Goal: Task Accomplishment & Management: Use online tool/utility

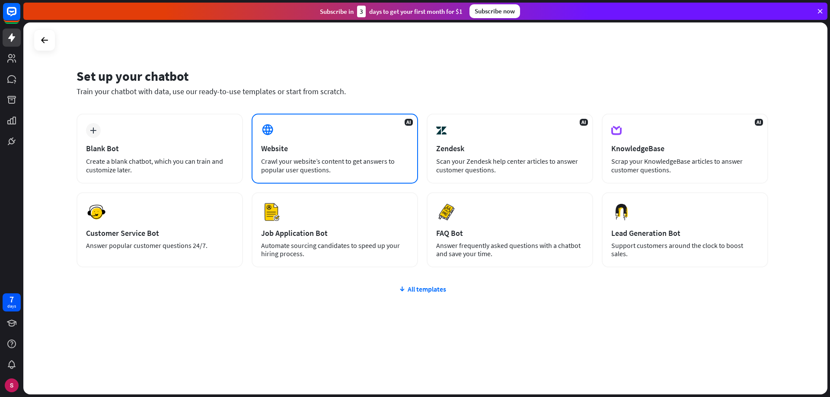
click at [329, 147] on div "Website" at bounding box center [334, 148] width 147 height 10
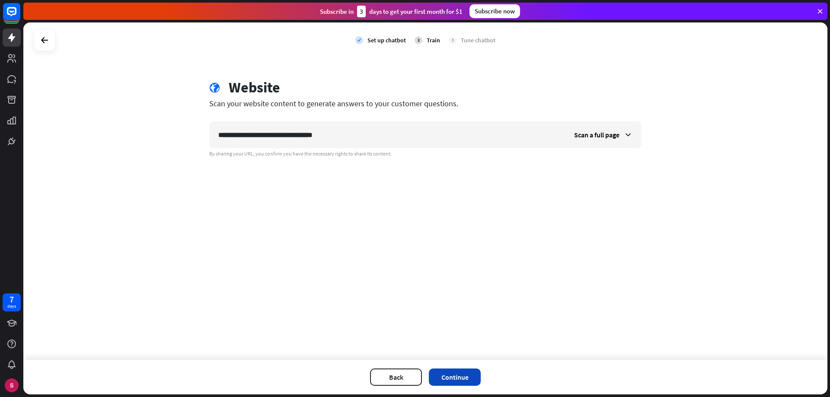
type input "**********"
click at [465, 375] on button "Continue" at bounding box center [455, 377] width 52 height 17
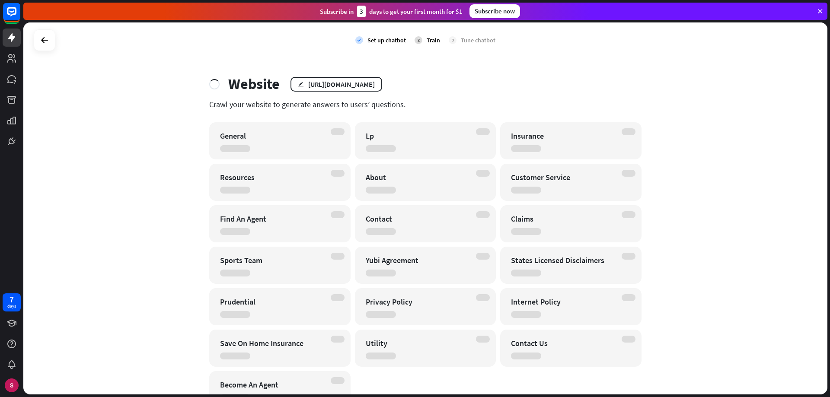
scroll to position [45, 0]
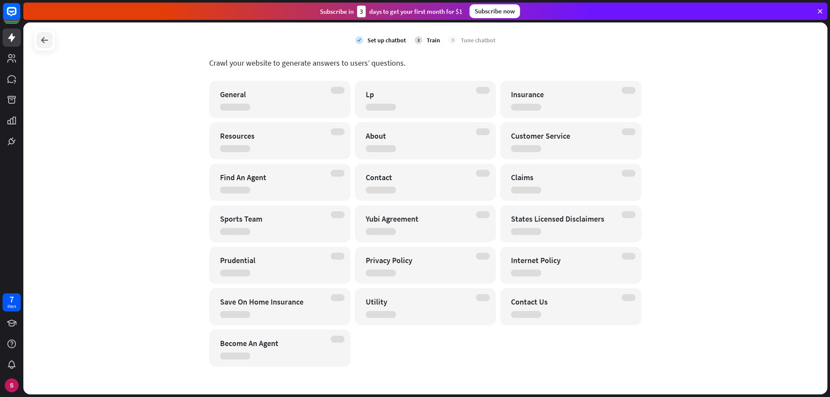
click at [47, 37] on icon at bounding box center [44, 40] width 10 height 10
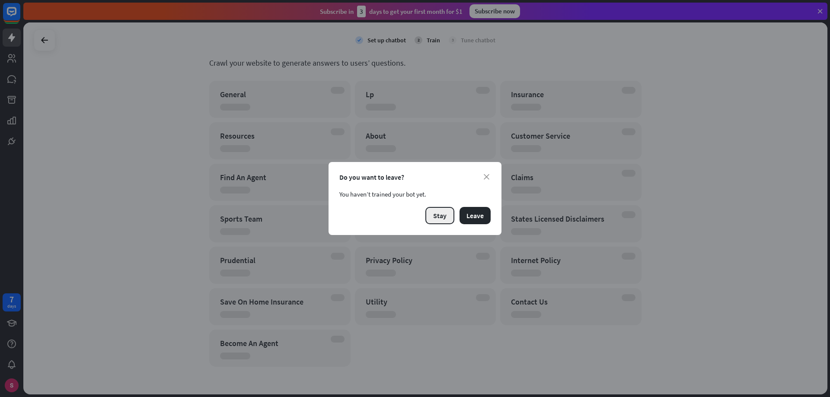
click at [437, 215] on button "Stay" at bounding box center [439, 215] width 29 height 17
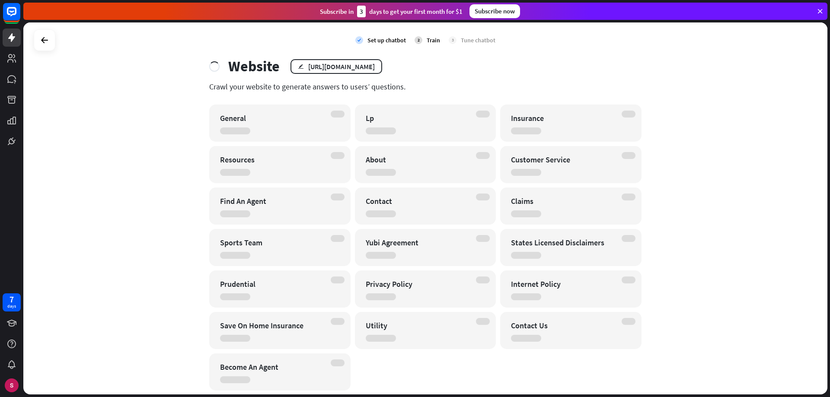
scroll to position [0, 0]
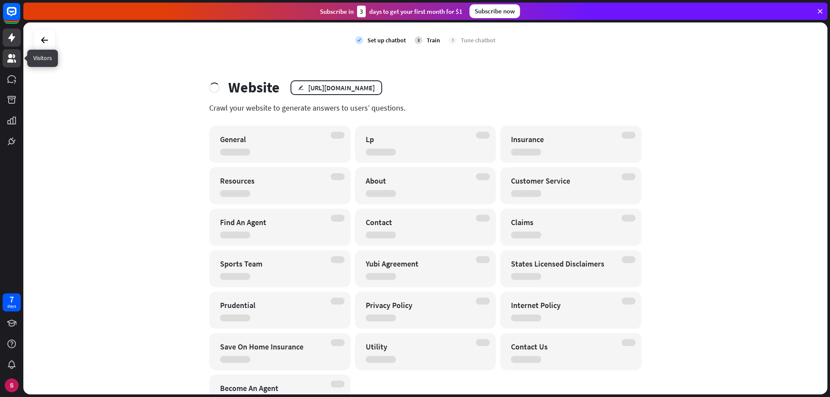
click at [10, 58] on icon at bounding box center [11, 58] width 9 height 9
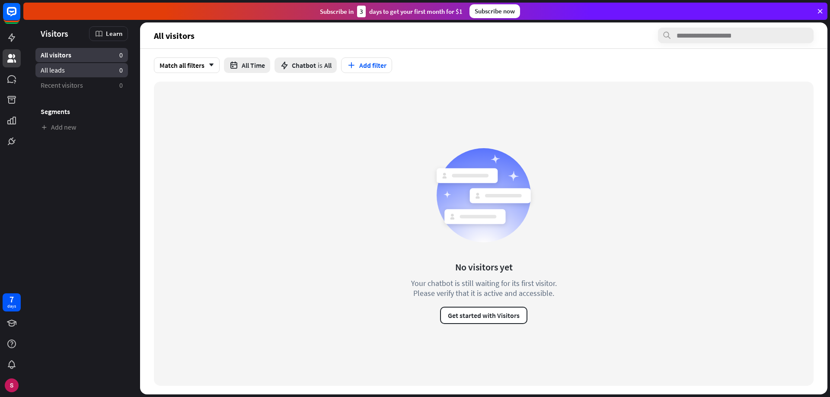
click at [52, 69] on span "All leads" at bounding box center [53, 70] width 24 height 9
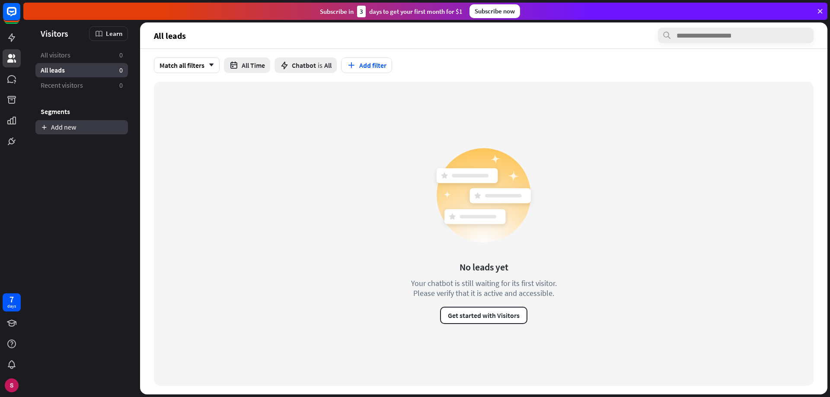
click at [59, 127] on link "Add new" at bounding box center [81, 127] width 92 height 14
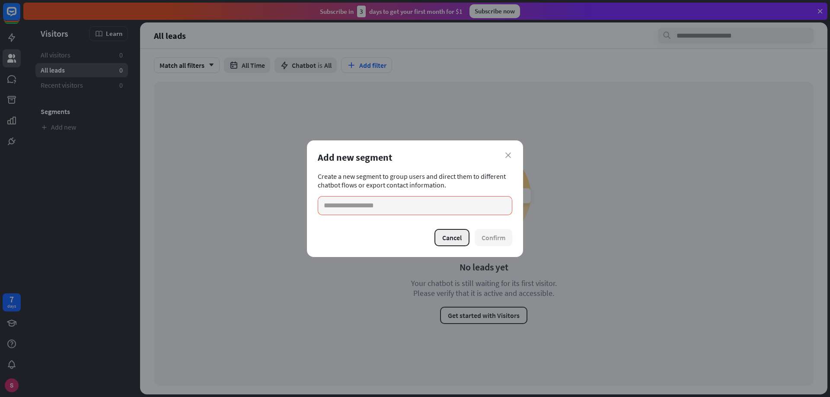
click at [446, 239] on button "Cancel" at bounding box center [451, 237] width 35 height 17
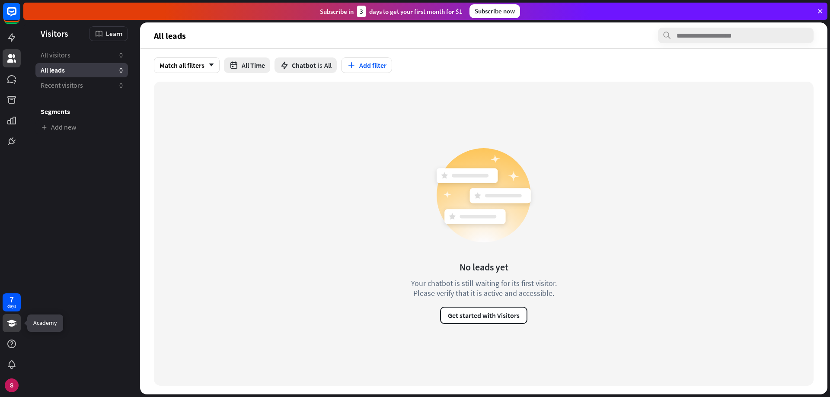
click at [8, 324] on icon at bounding box center [11, 323] width 10 height 10
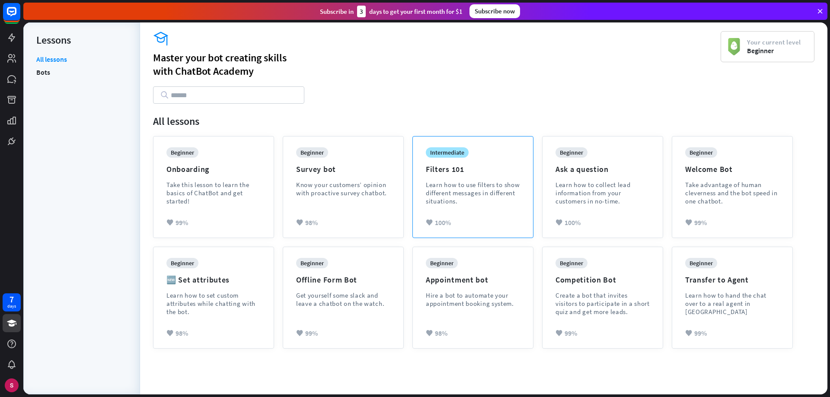
click at [480, 198] on div "Learn how to use filters to show different messages in different situations." at bounding box center [473, 193] width 94 height 25
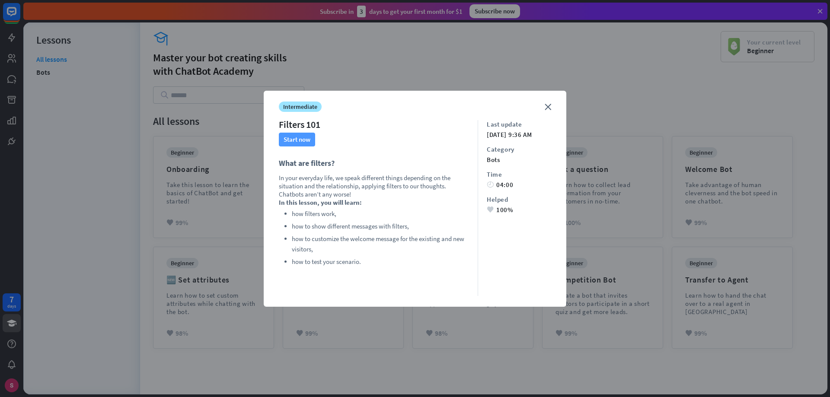
click at [296, 141] on button "Start now" at bounding box center [297, 140] width 36 height 14
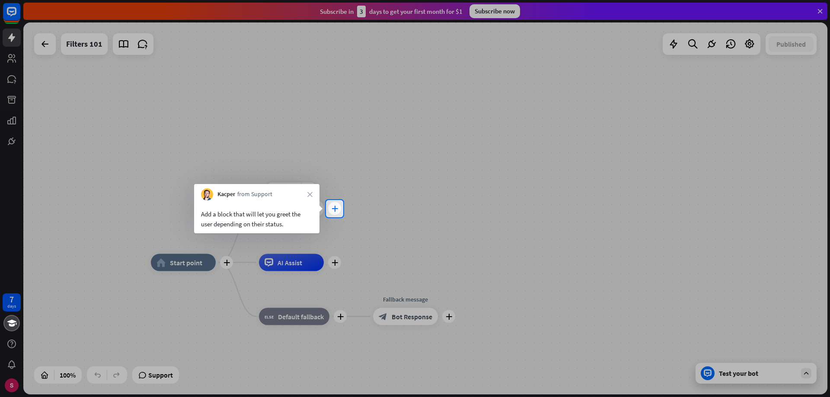
click at [336, 210] on icon "plus" at bounding box center [334, 209] width 6 height 6
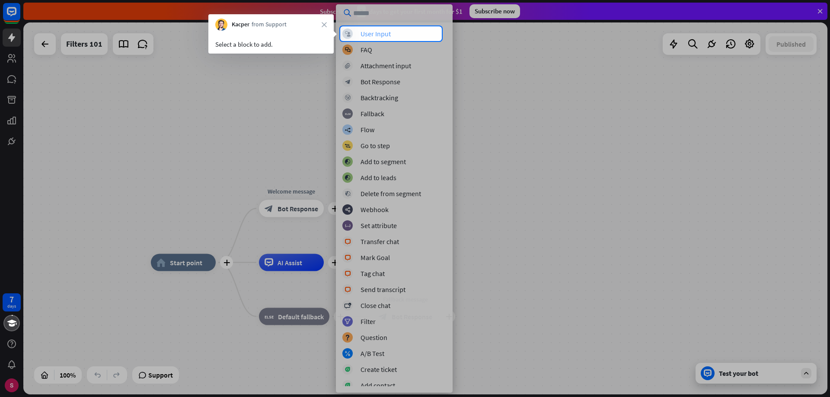
click at [384, 35] on div "User Input" at bounding box center [375, 33] width 30 height 9
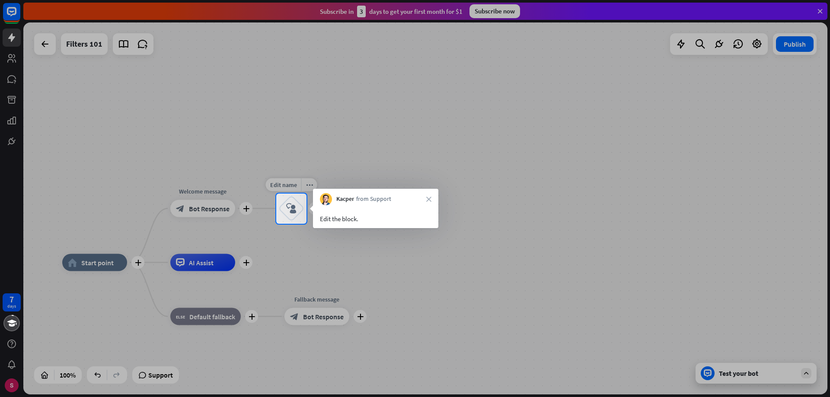
click at [292, 210] on icon "block_user_input" at bounding box center [291, 209] width 10 height 10
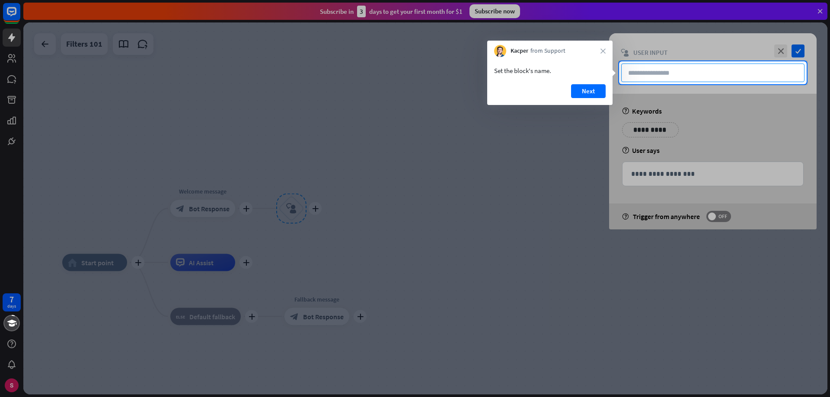
click at [670, 72] on input "text" at bounding box center [712, 73] width 183 height 19
type input "**********"
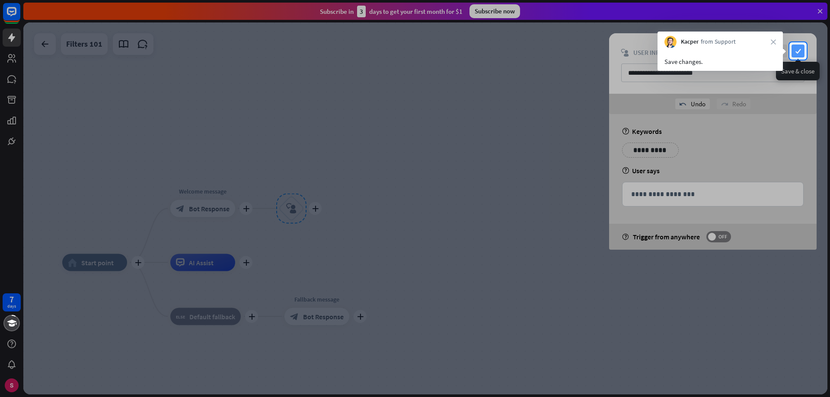
click at [797, 53] on icon "check" at bounding box center [797, 51] width 13 height 13
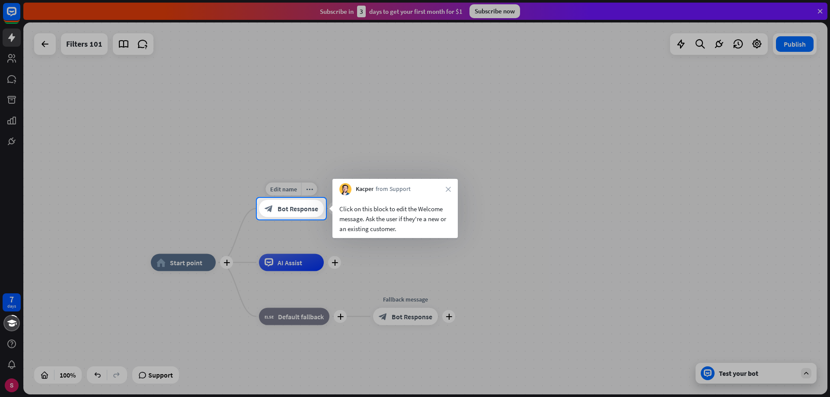
click at [304, 210] on span "Bot Response" at bounding box center [297, 208] width 41 height 9
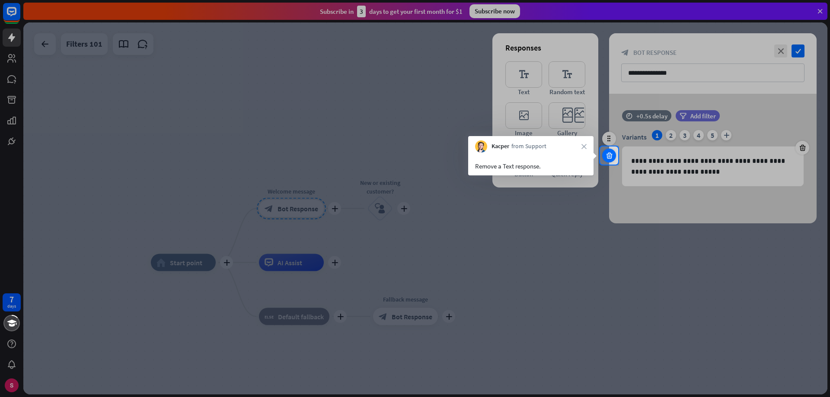
click at [608, 156] on icon at bounding box center [609, 156] width 8 height 8
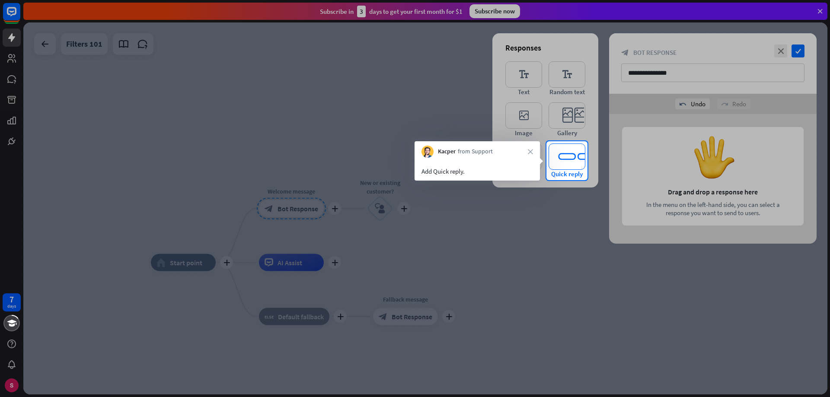
click at [564, 161] on icon "editor_quick_replies" at bounding box center [566, 156] width 37 height 26
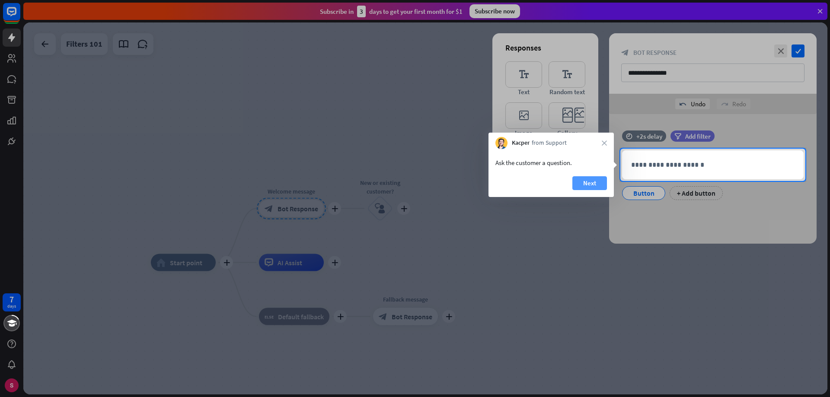
click at [588, 183] on button "Next" at bounding box center [589, 183] width 35 height 14
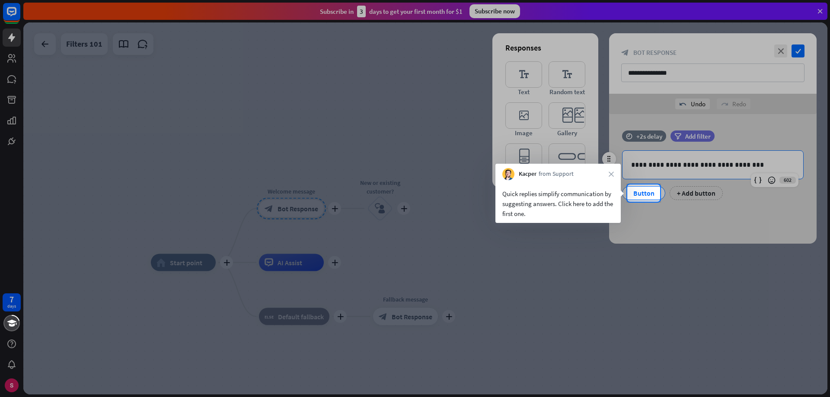
click at [639, 197] on div "Button" at bounding box center [643, 193] width 29 height 13
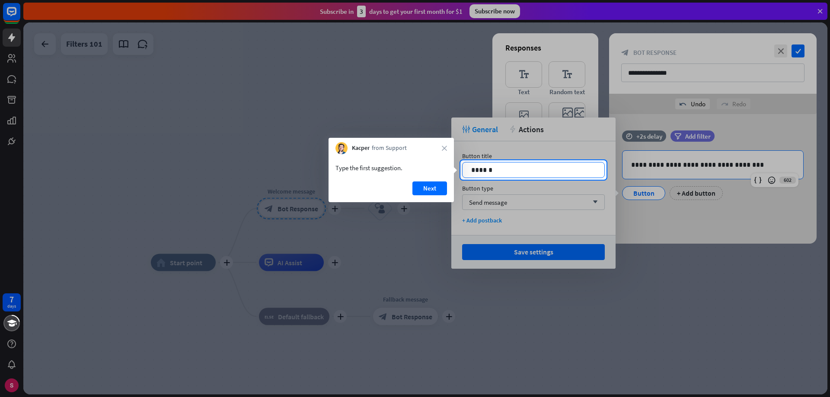
click at [508, 174] on p "******" at bounding box center [533, 170] width 124 height 11
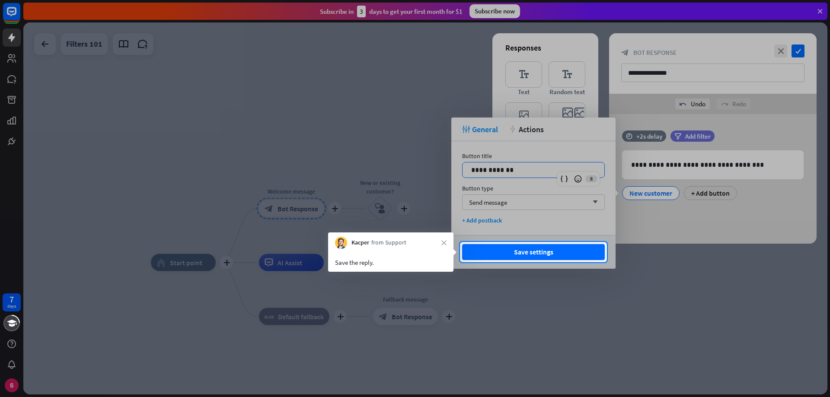
click at [580, 206] on div at bounding box center [415, 121] width 830 height 242
click at [542, 249] on button "Save settings" at bounding box center [533, 252] width 143 height 16
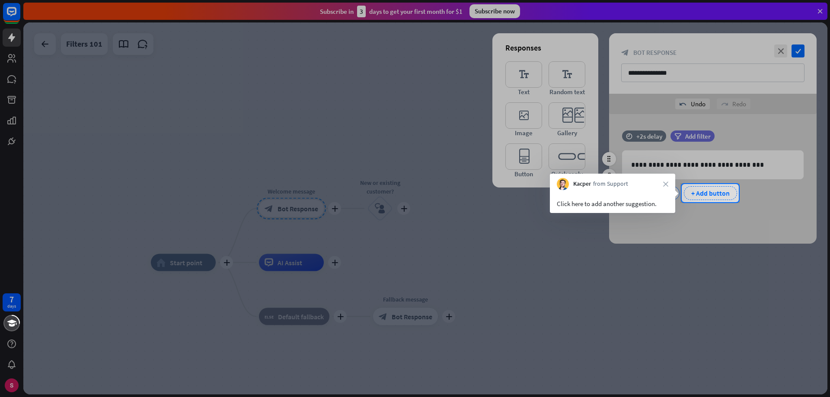
click at [698, 195] on div "+ Add button" at bounding box center [710, 193] width 53 height 14
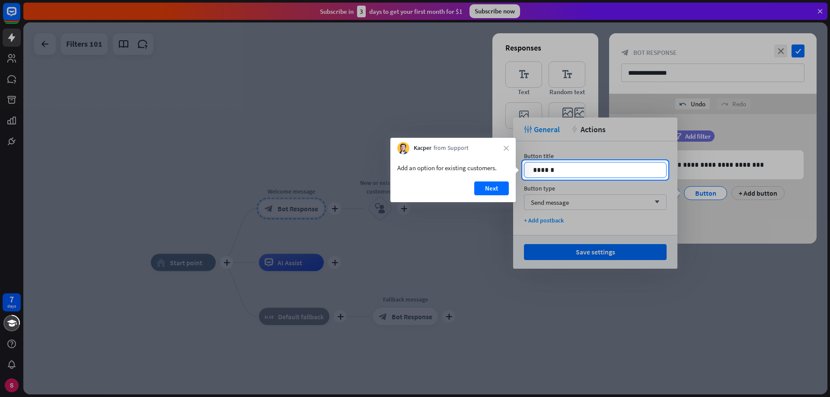
click at [575, 172] on p "******" at bounding box center [595, 170] width 124 height 11
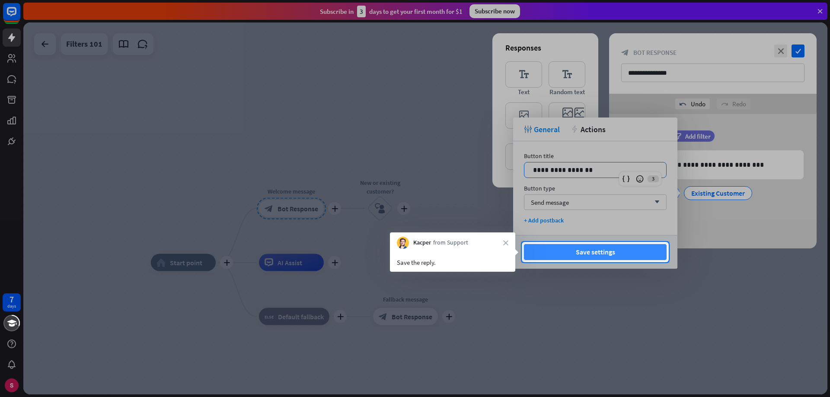
click at [606, 251] on button "Save settings" at bounding box center [595, 252] width 143 height 16
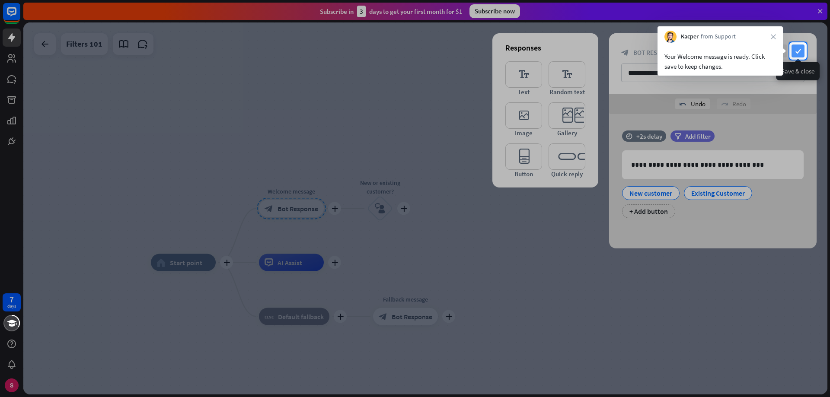
click at [799, 49] on icon "check" at bounding box center [797, 51] width 13 height 13
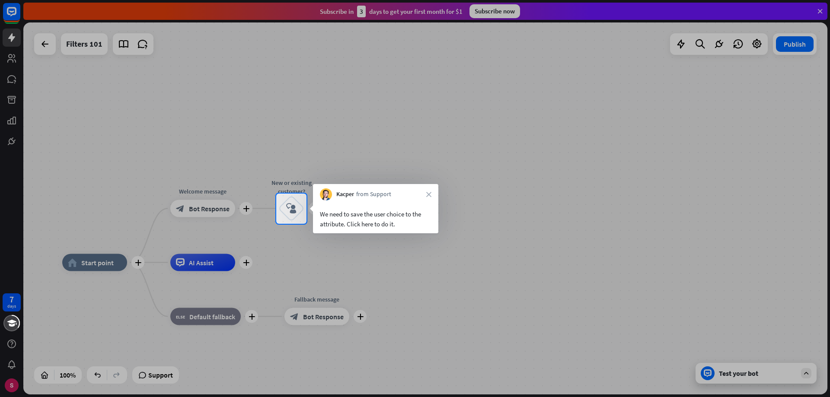
click at [382, 223] on div "We need to save the user choice to the attribute. Click here to do it." at bounding box center [375, 219] width 111 height 20
click at [273, 211] on div at bounding box center [138, 209] width 276 height 30
click at [304, 207] on div "Edit name more_horiz plus New or existing customer? block_user_input" at bounding box center [291, 209] width 26 height 26
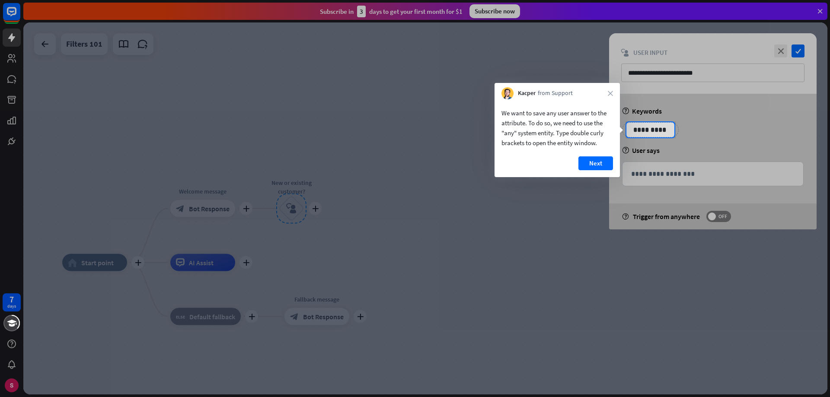
click at [652, 130] on p "**********" at bounding box center [650, 129] width 44 height 11
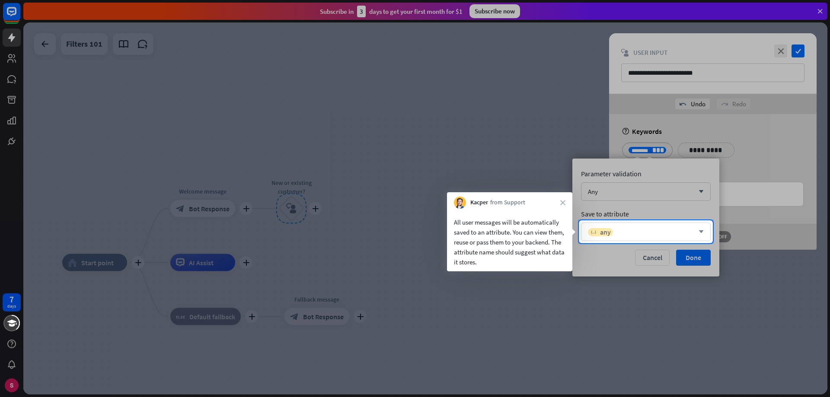
click at [607, 235] on span "any" at bounding box center [605, 232] width 11 height 9
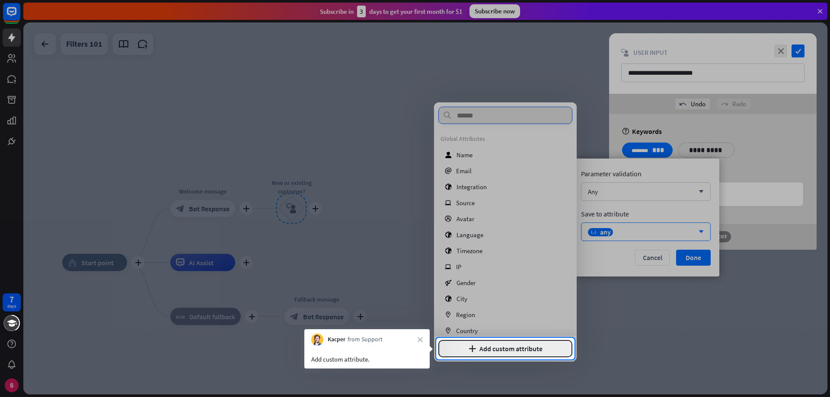
click at [522, 350] on button "plus Add custom attribute" at bounding box center [505, 348] width 134 height 17
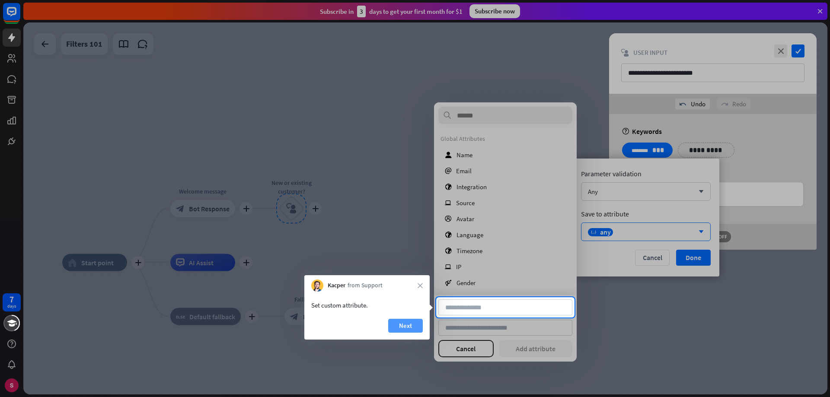
click at [400, 325] on button "Next" at bounding box center [405, 326] width 35 height 14
type input "**********"
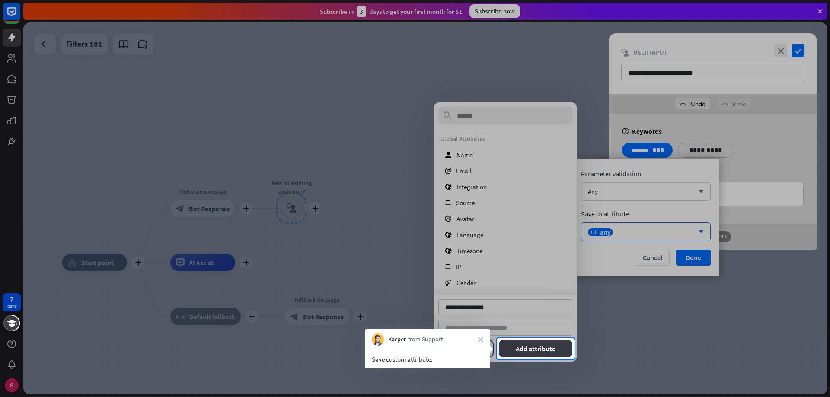
click at [521, 340] on button "Add attribute" at bounding box center [536, 348] width 74 height 17
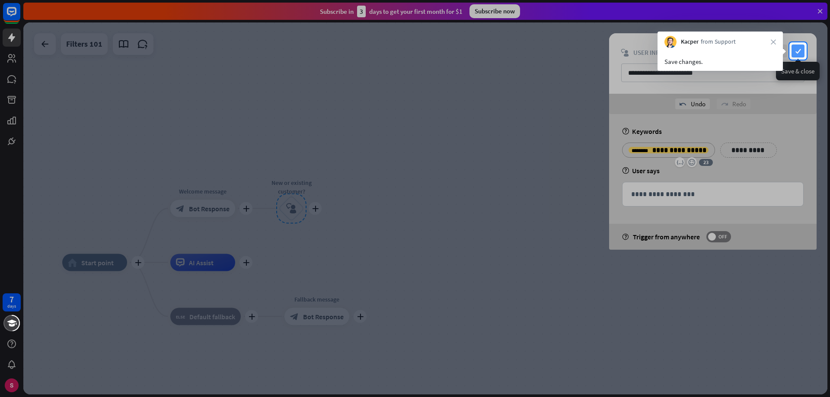
click at [801, 48] on icon "check" at bounding box center [797, 51] width 13 height 13
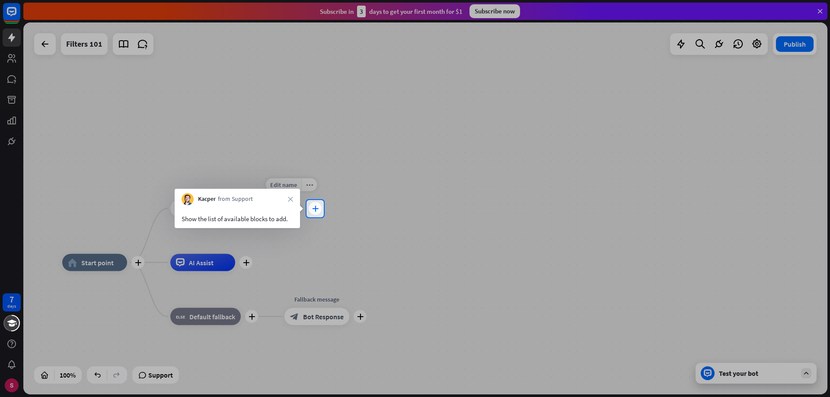
click at [314, 211] on icon "plus" at bounding box center [315, 209] width 6 height 6
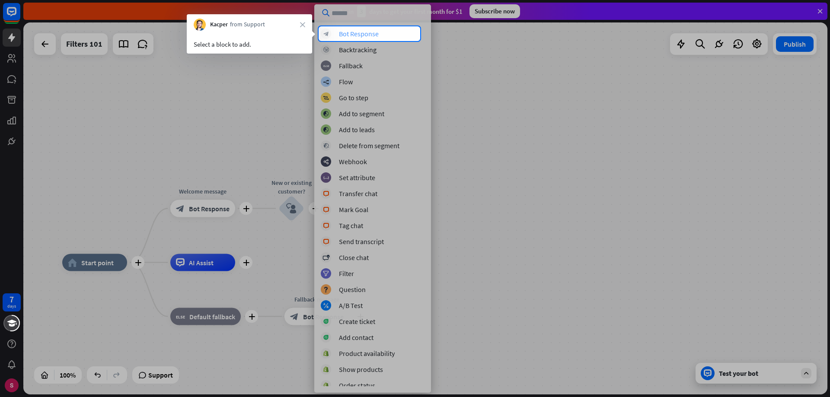
click at [369, 35] on div "Bot Response" at bounding box center [359, 33] width 40 height 9
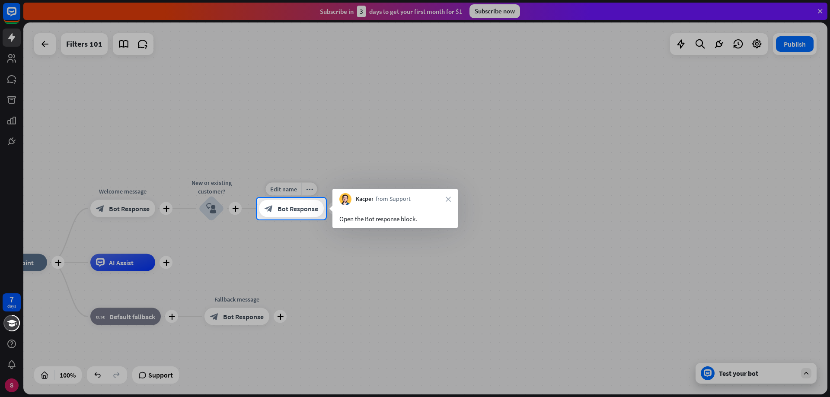
click at [271, 213] on icon "block_bot_response" at bounding box center [268, 208] width 9 height 9
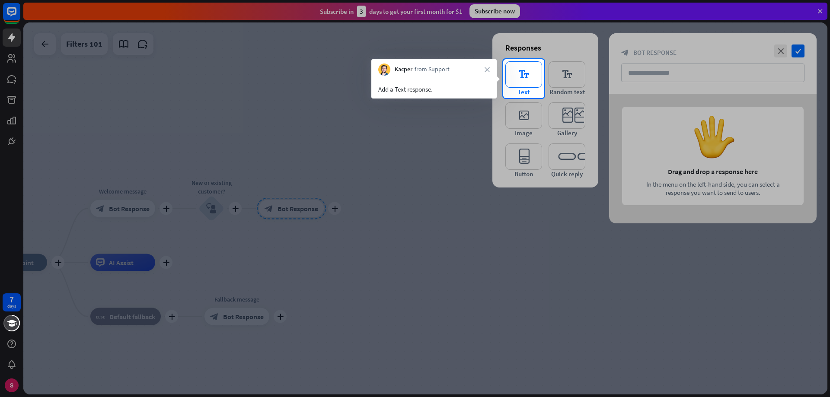
click at [527, 74] on icon "editor_text" at bounding box center [523, 74] width 37 height 26
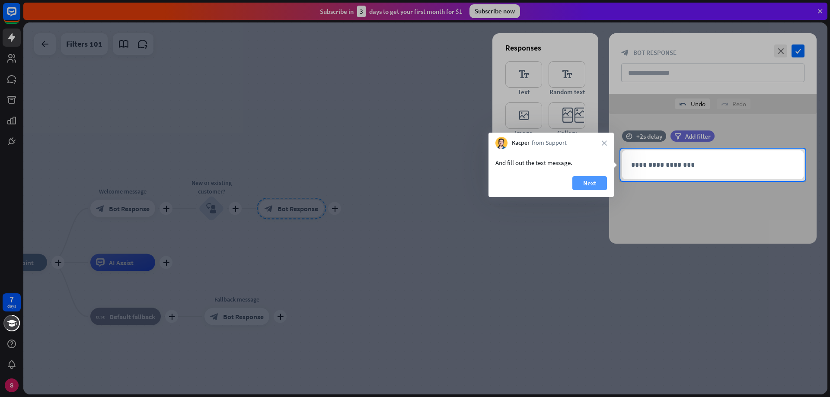
click at [582, 184] on button "Next" at bounding box center [589, 183] width 35 height 14
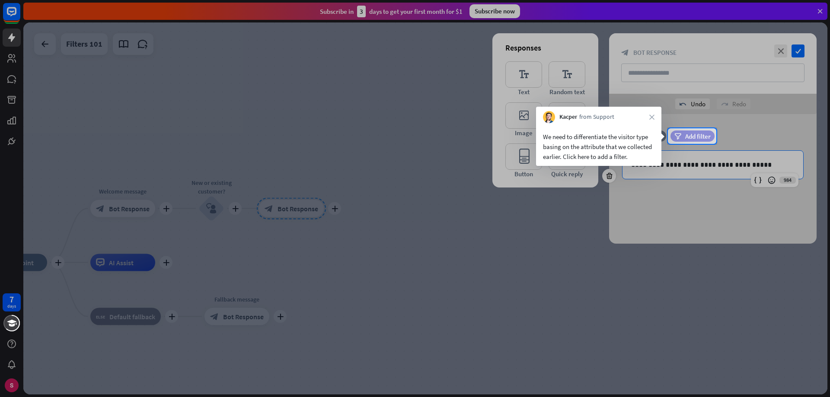
click at [693, 136] on span "Add filter" at bounding box center [697, 136] width 25 height 8
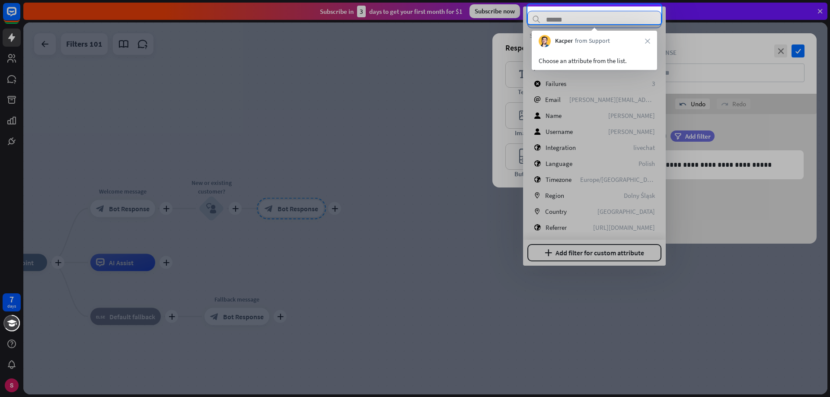
scroll to position [45, 0]
click at [589, 66] on div "Choose an attribute from the list." at bounding box center [594, 58] width 125 height 23
click at [604, 45] on span "from Support" at bounding box center [592, 41] width 35 height 9
click at [585, 16] on input "text" at bounding box center [594, 19] width 134 height 17
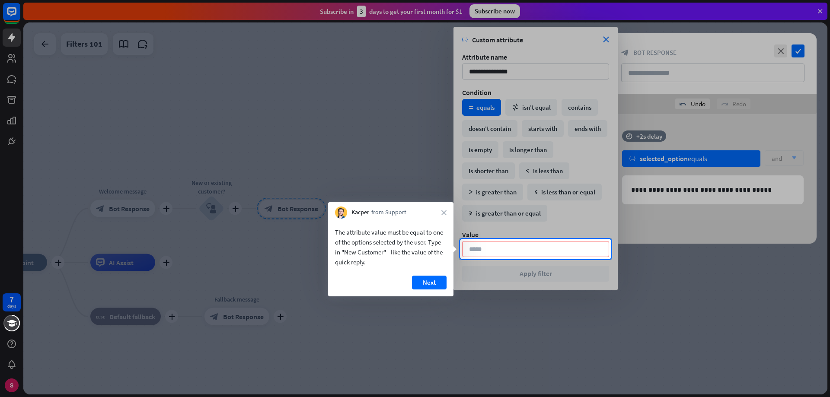
click at [481, 249] on input at bounding box center [535, 249] width 147 height 16
type input "**********"
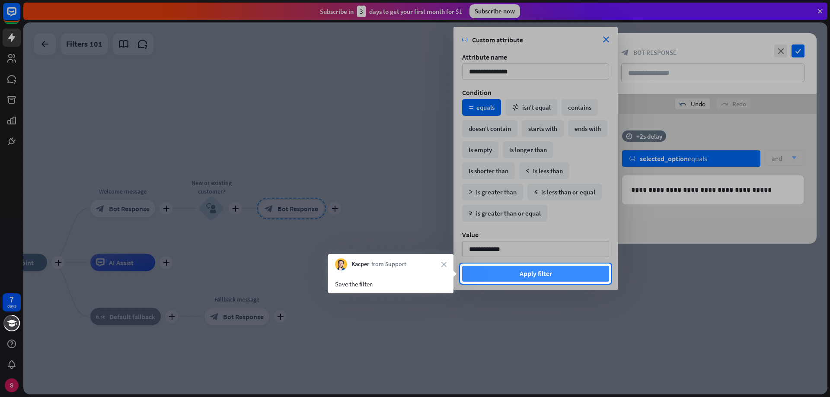
click at [527, 273] on button "Apply filter" at bounding box center [535, 274] width 147 height 16
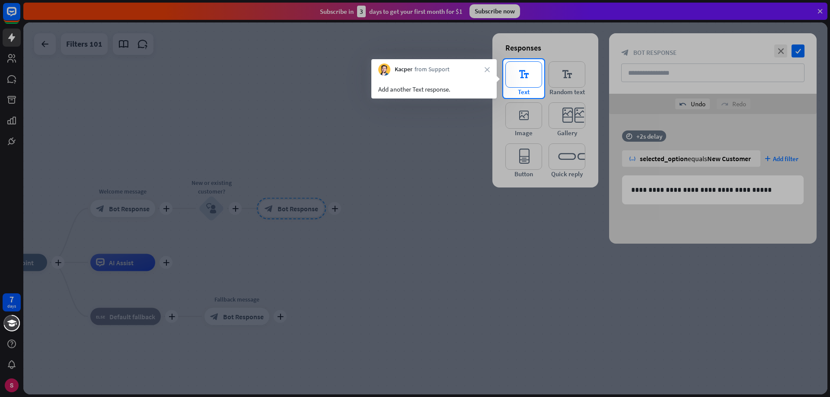
click at [516, 78] on icon "editor_text" at bounding box center [523, 74] width 37 height 26
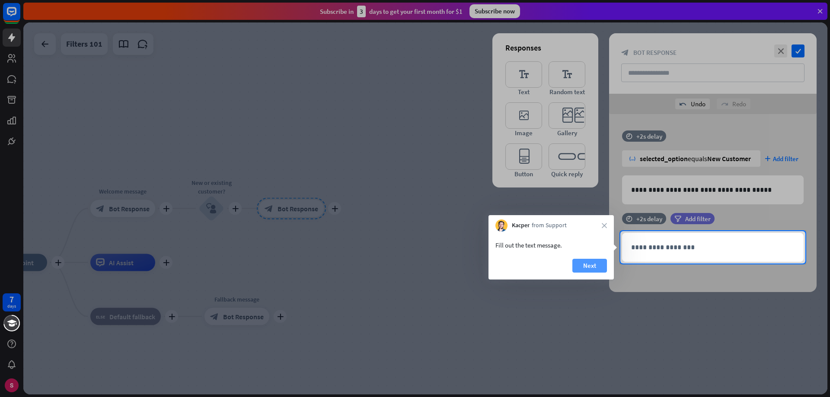
click at [588, 267] on button "Next" at bounding box center [589, 266] width 35 height 14
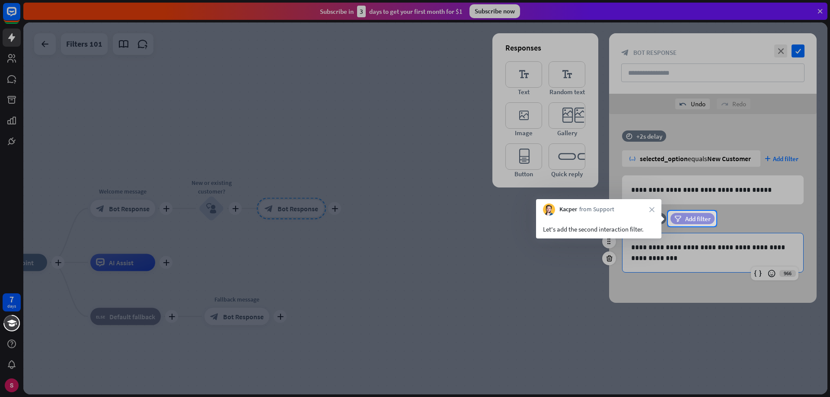
click at [689, 217] on span "Add filter" at bounding box center [697, 219] width 25 height 8
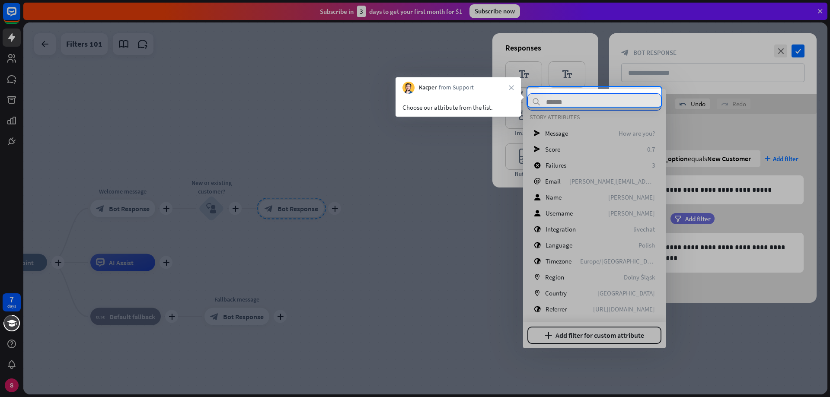
click at [560, 100] on input "text" at bounding box center [594, 101] width 134 height 17
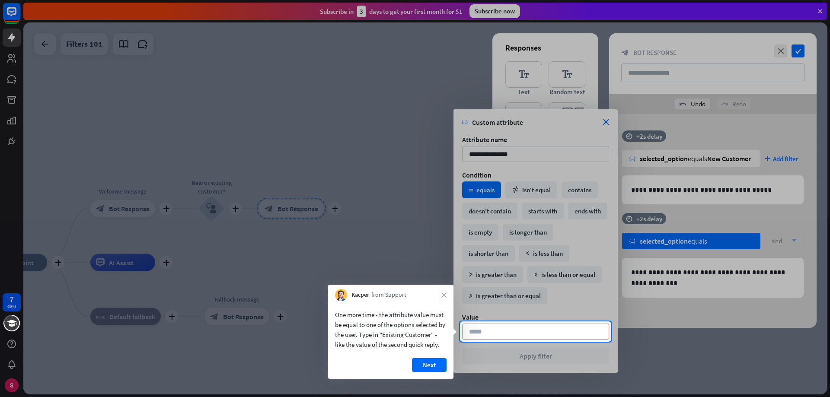
click at [490, 328] on input at bounding box center [535, 332] width 147 height 16
type input "**********"
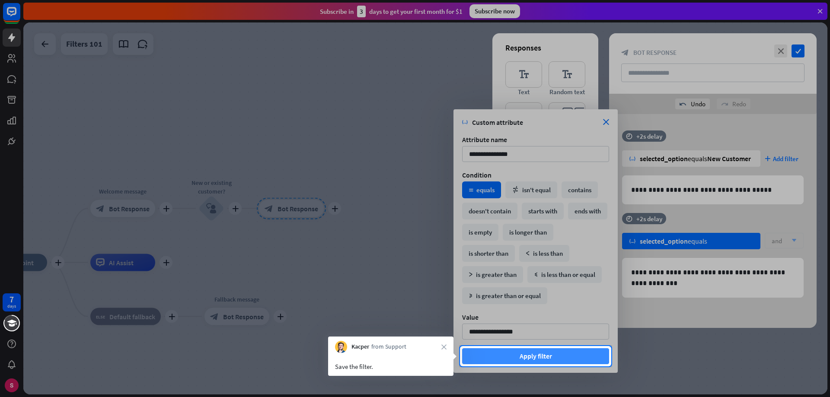
click at [513, 356] on button "Apply filter" at bounding box center [535, 356] width 147 height 16
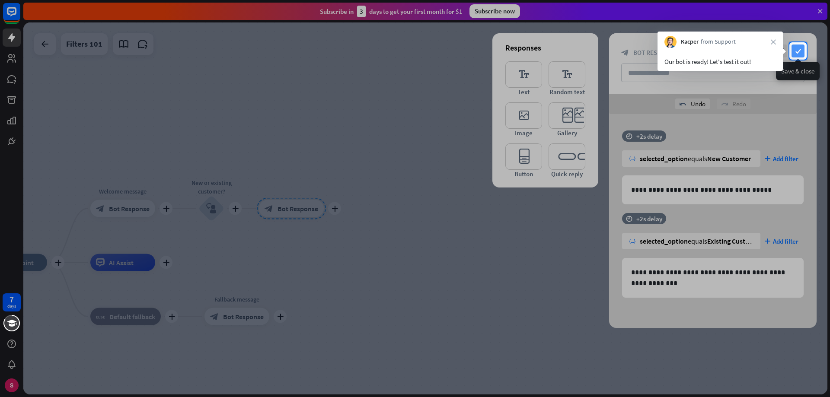
click at [796, 51] on icon "check" at bounding box center [797, 51] width 13 height 13
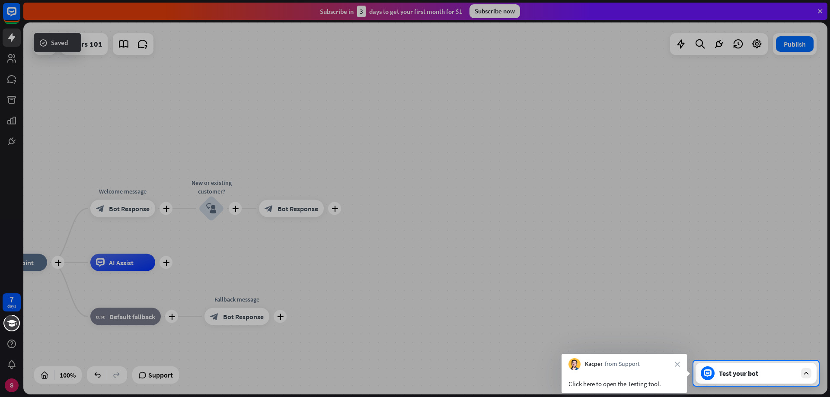
click at [761, 379] on div "Test your bot" at bounding box center [755, 373] width 121 height 21
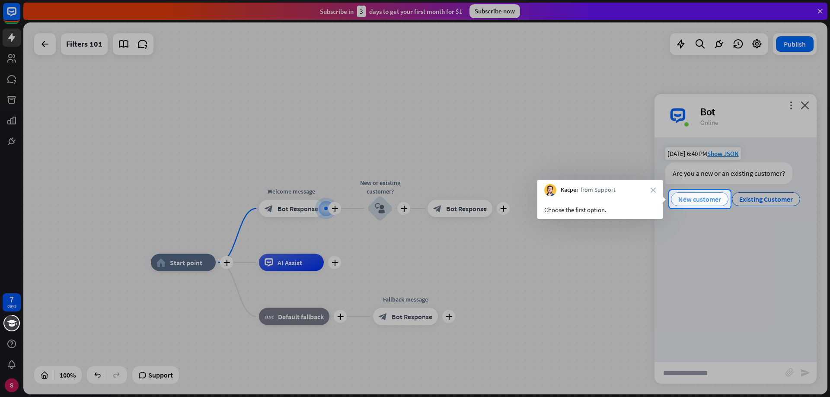
click at [702, 201] on span "New customer" at bounding box center [699, 199] width 43 height 9
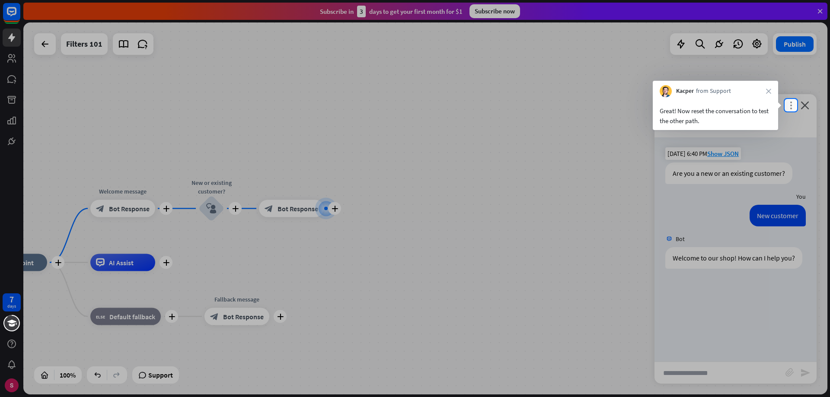
click at [789, 106] on icon "more_vert" at bounding box center [790, 105] width 8 height 8
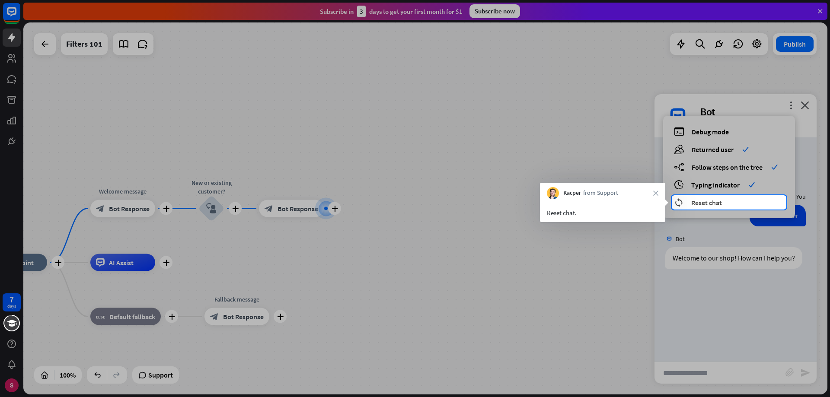
click at [723, 204] on div "reset_chat Reset chat" at bounding box center [729, 202] width 110 height 10
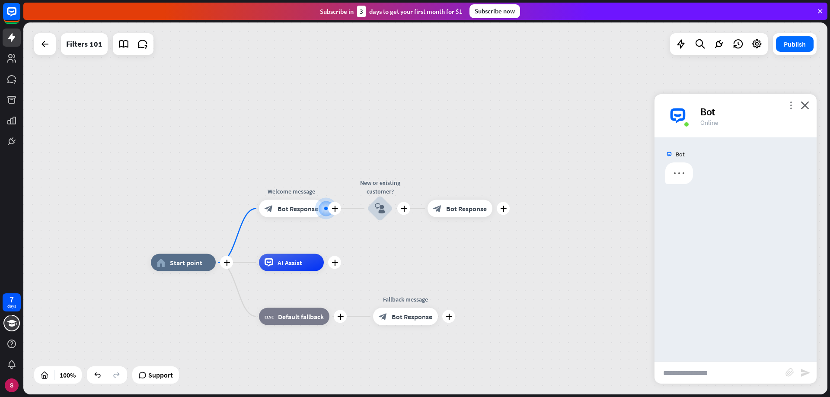
click at [789, 105] on icon "more_vert" at bounding box center [790, 105] width 8 height 8
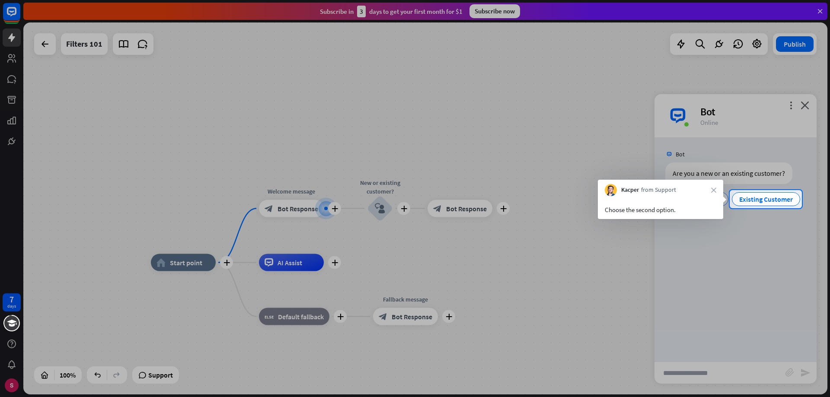
click at [714, 194] on div "Kacper from Support close" at bounding box center [660, 188] width 125 height 16
click at [714, 189] on icon "close" at bounding box center [713, 190] width 5 height 5
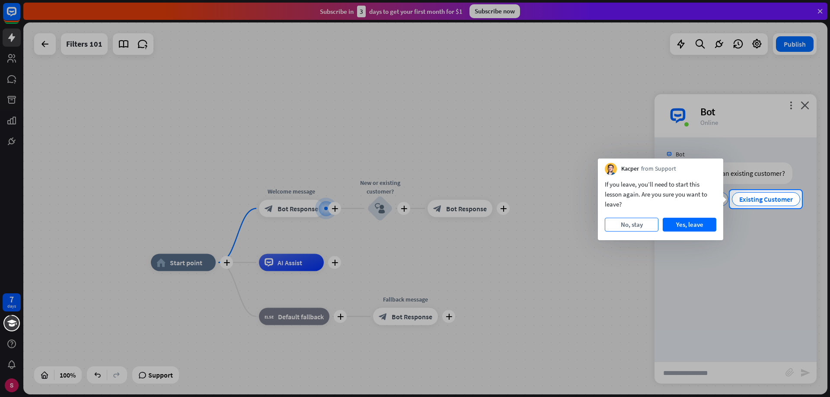
click at [633, 225] on button "No, stay" at bounding box center [632, 225] width 54 height 14
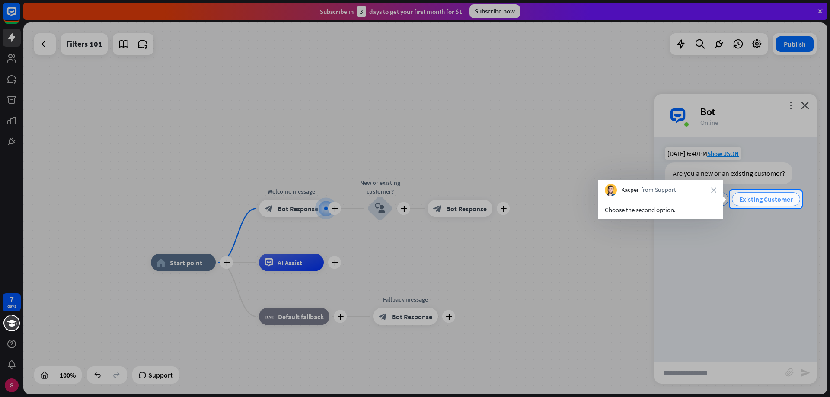
click at [770, 201] on span "Existing Customer" at bounding box center [766, 199] width 54 height 9
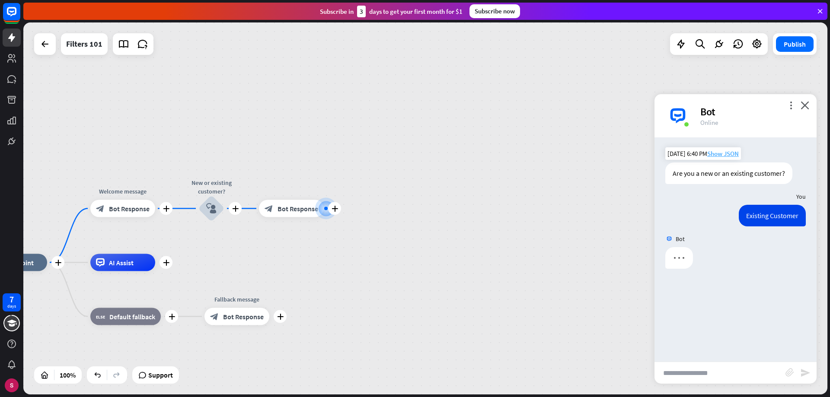
click at [720, 154] on span "Show JSON" at bounding box center [723, 154] width 32 height 8
click at [730, 154] on span "Show JSON" at bounding box center [723, 154] width 32 height 8
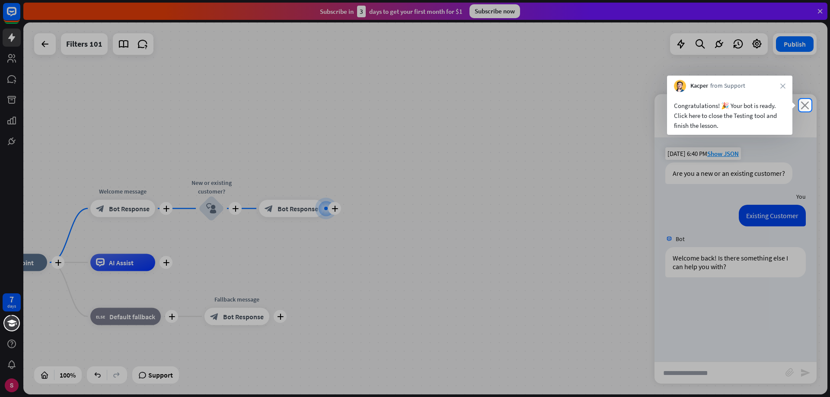
click at [804, 105] on icon "close" at bounding box center [804, 105] width 9 height 8
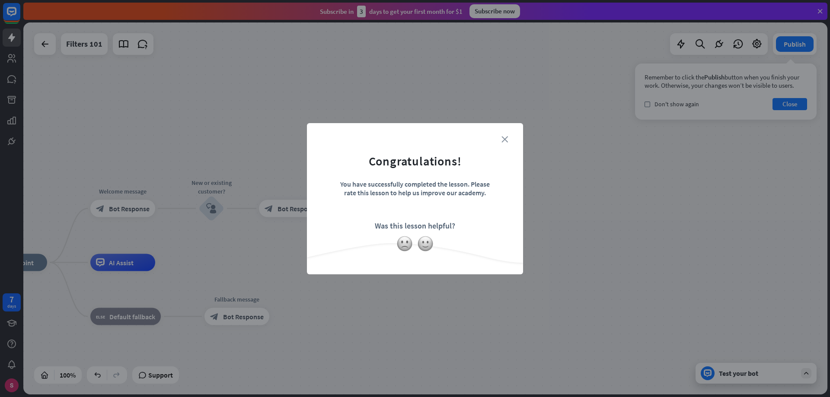
click at [505, 140] on icon "close" at bounding box center [504, 139] width 6 height 6
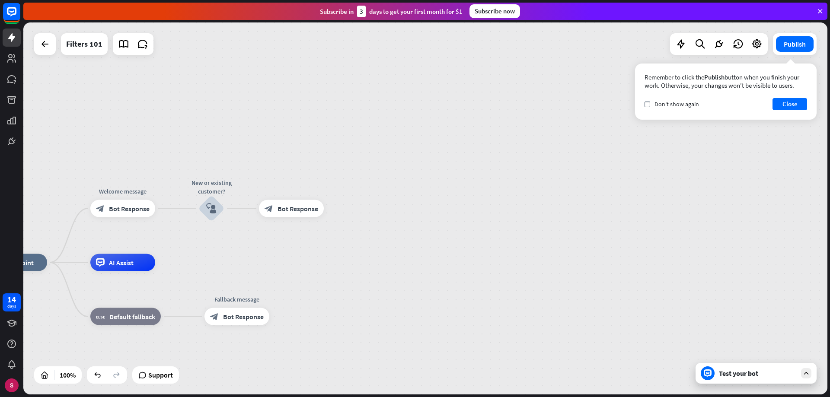
click at [775, 373] on div "Test your bot" at bounding box center [758, 373] width 78 height 9
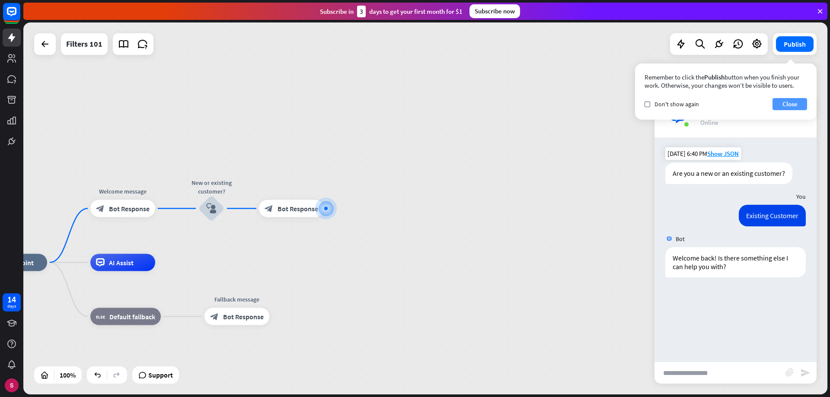
click at [786, 105] on button "Close" at bounding box center [789, 104] width 35 height 12
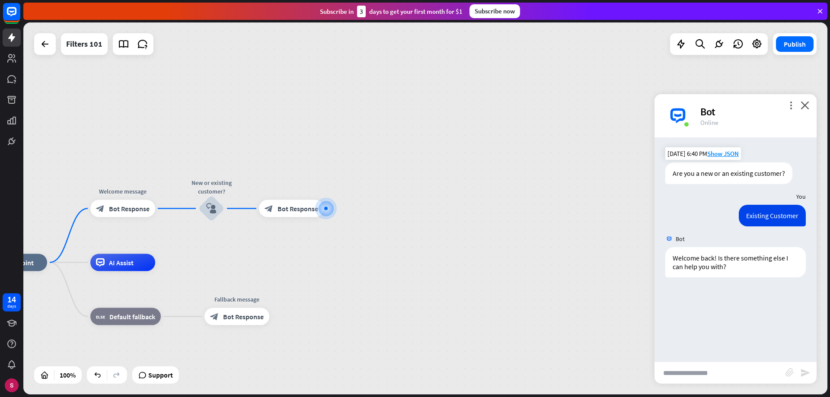
click at [676, 242] on span "Bot" at bounding box center [679, 239] width 9 height 8
click at [792, 108] on icon "more_vert" at bounding box center [790, 105] width 8 height 8
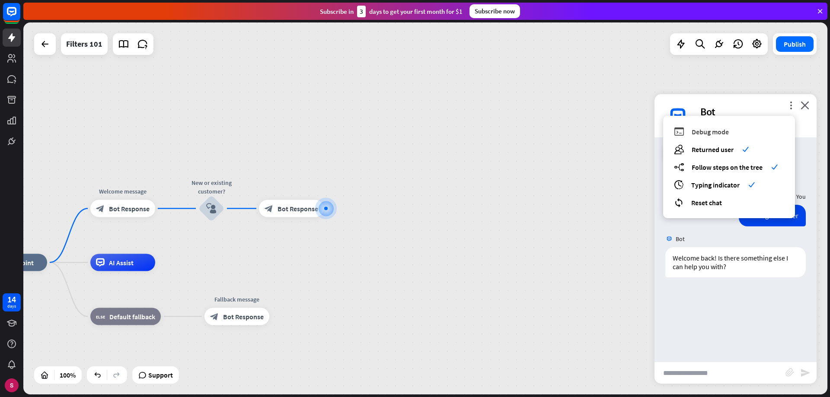
click at [710, 130] on span "Debug mode" at bounding box center [709, 131] width 37 height 9
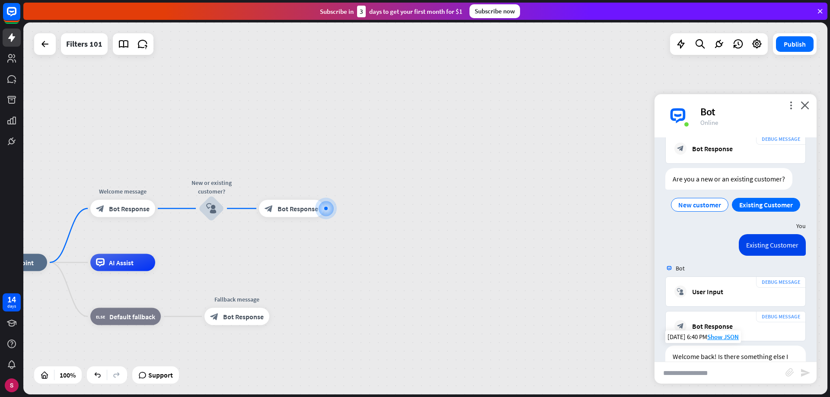
scroll to position [142, 0]
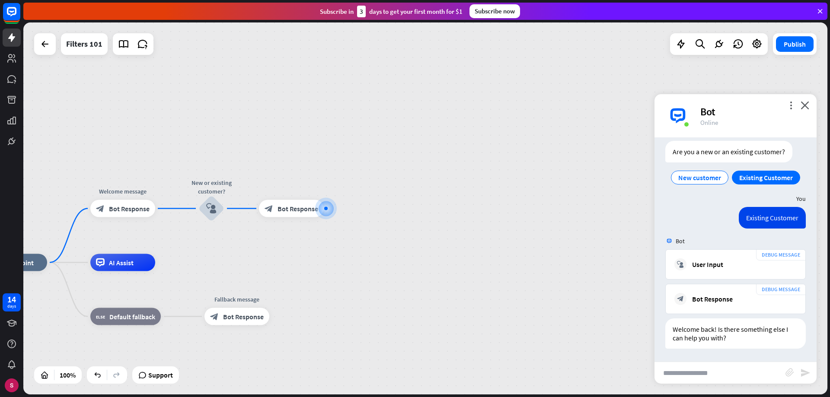
click at [787, 109] on div "Bot" at bounding box center [753, 111] width 106 height 13
click at [788, 106] on icon "more_vert" at bounding box center [790, 105] width 8 height 8
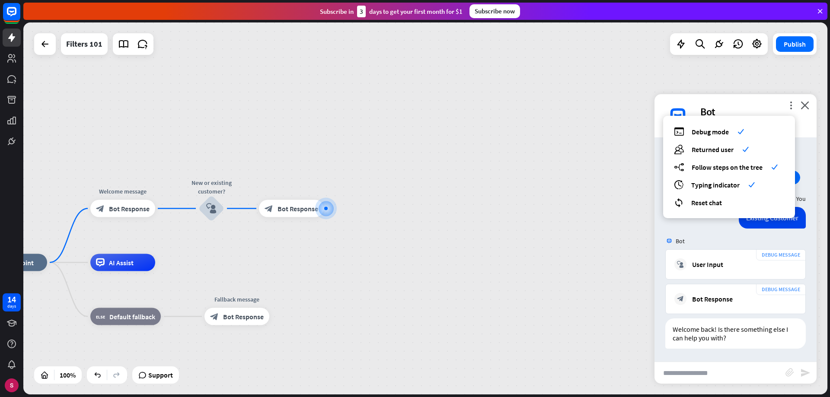
click at [716, 226] on div "Existing Customer [DATE] 6:40 PM Show JSON" at bounding box center [735, 220] width 162 height 26
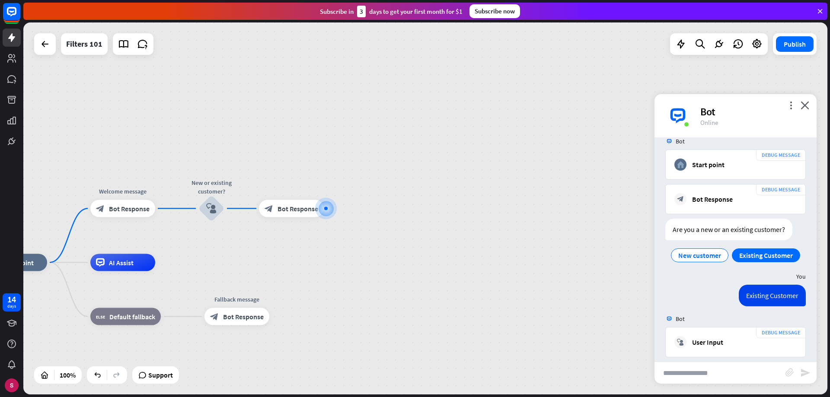
scroll to position [0, 0]
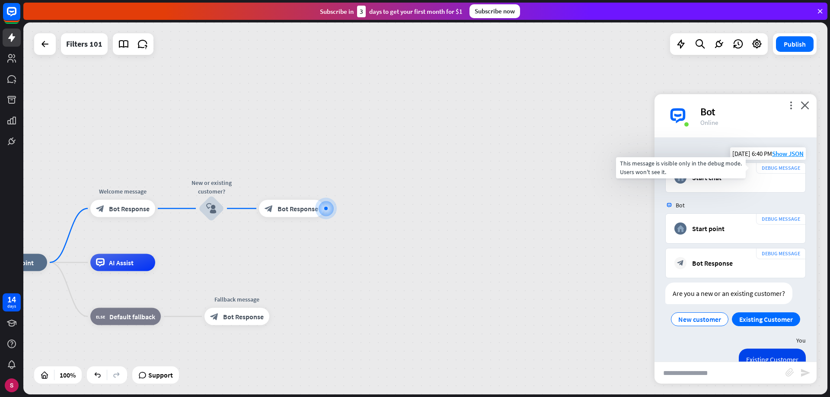
click at [781, 167] on div "DEBUG MESSAGE" at bounding box center [781, 167] width 50 height 11
click at [785, 153] on span "Show JSON" at bounding box center [788, 154] width 32 height 8
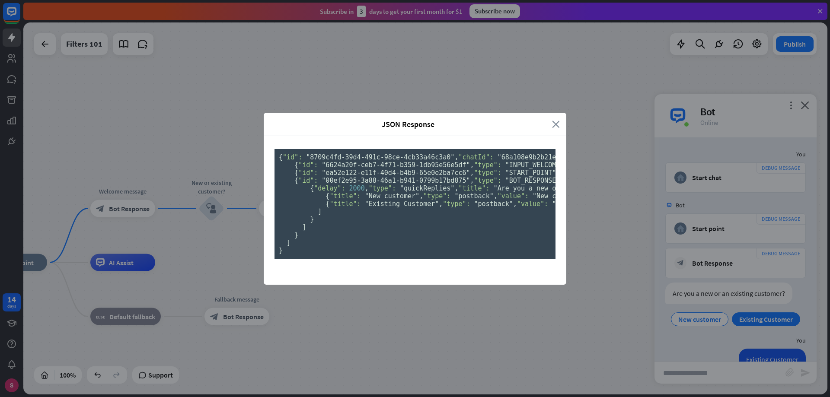
click at [552, 119] on icon "close" at bounding box center [556, 124] width 8 height 10
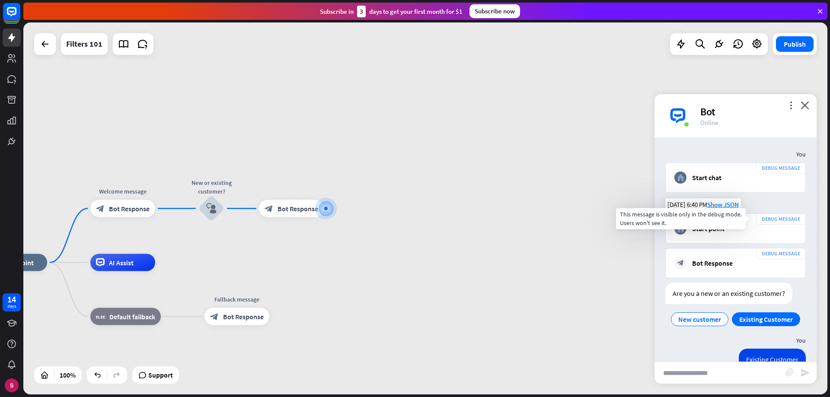
click at [786, 218] on div "DEBUG MESSAGE" at bounding box center [781, 218] width 50 height 11
click at [735, 204] on span "Show JSON" at bounding box center [723, 205] width 32 height 8
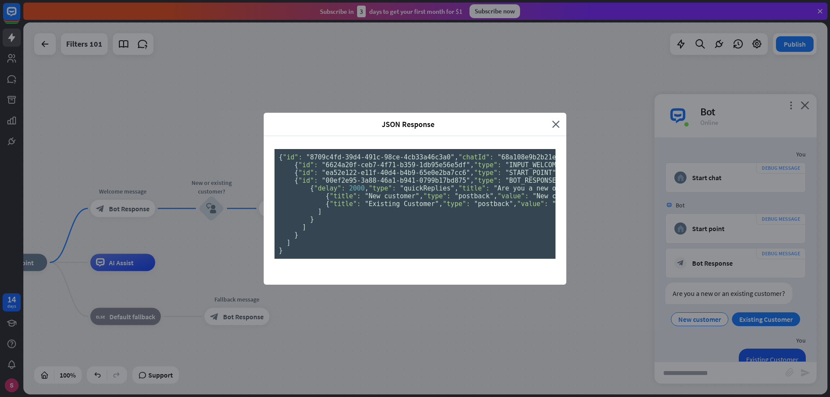
scroll to position [76, 0]
click at [505, 177] on span ""BOT_RESPONSE"" at bounding box center [532, 181] width 54 height 8
click at [552, 119] on icon "close" at bounding box center [556, 124] width 8 height 10
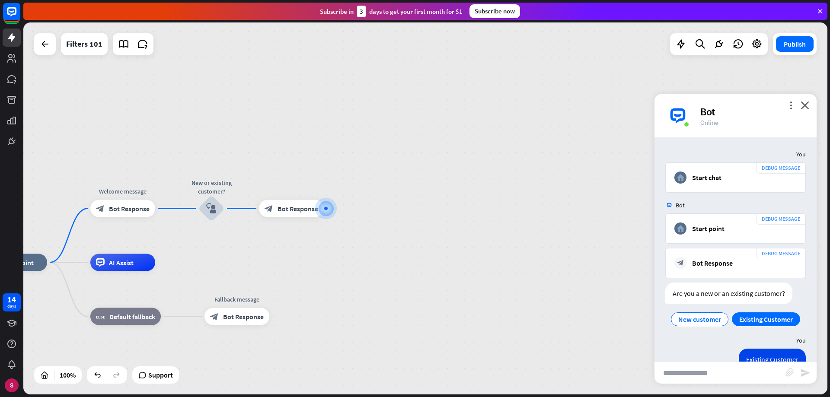
drag, startPoint x: 808, startPoint y: 105, endPoint x: 499, endPoint y: 75, distance: 310.8
click at [499, 75] on div "home_2 Start point Welcome message block_bot_response Bot Response New or exist…" at bounding box center [425, 208] width 804 height 372
click at [802, 104] on icon "close" at bounding box center [804, 105] width 9 height 8
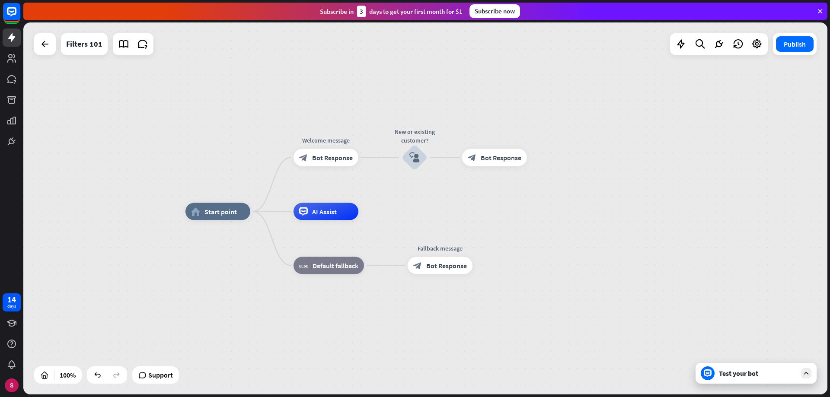
drag, startPoint x: 329, startPoint y: 275, endPoint x: 532, endPoint y: 224, distance: 209.4
click at [532, 224] on div "home_2 Start point Welcome message block_bot_response Bot Response New or exist…" at bounding box center [587, 398] width 804 height 372
click at [13, 79] on icon at bounding box center [11, 79] width 9 height 8
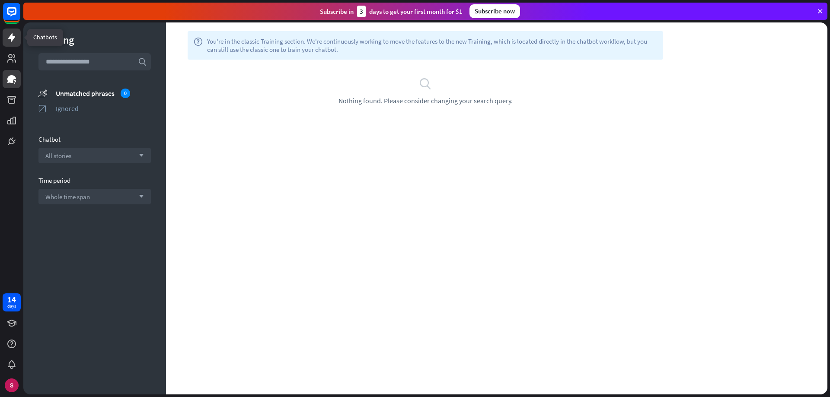
click at [11, 37] on icon at bounding box center [11, 37] width 7 height 9
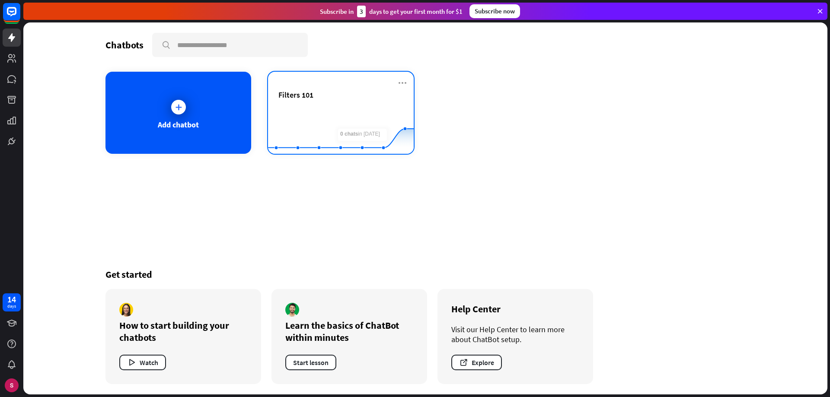
click at [410, 81] on div "Filters 101 Created with Highcharts 10.1.0 0 2 4" at bounding box center [341, 113] width 146 height 82
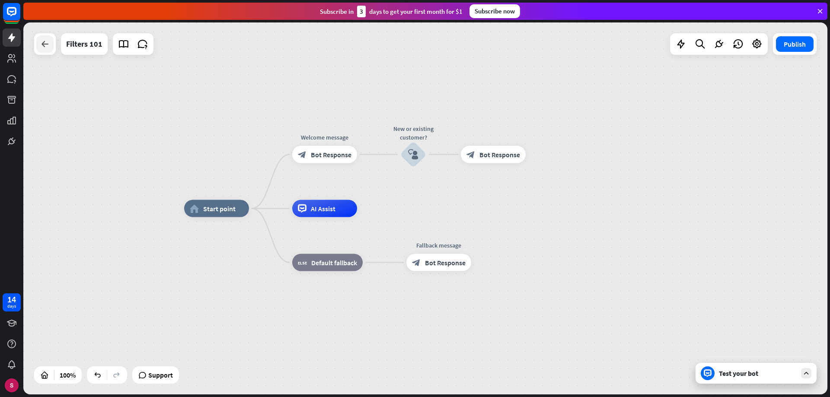
click at [49, 42] on icon at bounding box center [45, 44] width 10 height 10
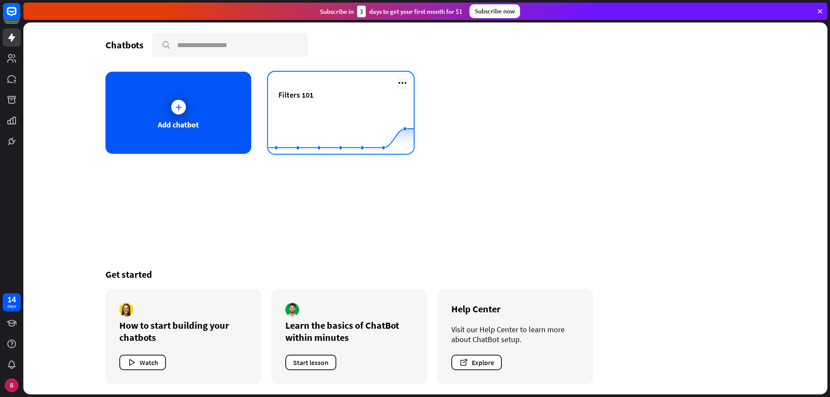
click at [401, 81] on icon at bounding box center [402, 83] width 10 height 10
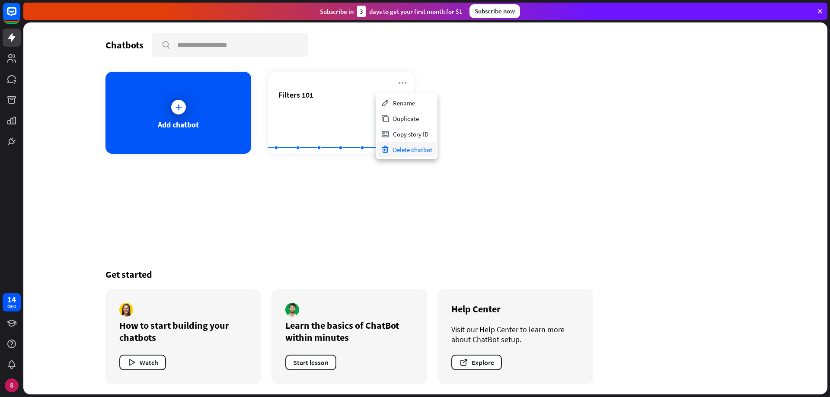
click at [405, 150] on div "Delete chatbot" at bounding box center [406, 150] width 58 height 16
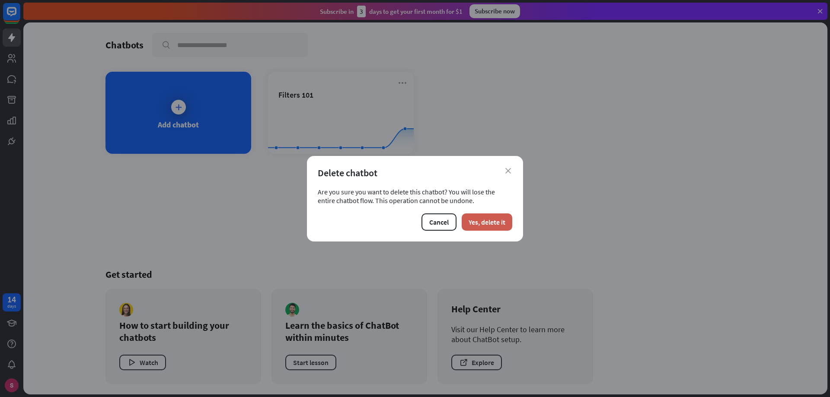
click at [477, 221] on button "Yes, delete it" at bounding box center [487, 221] width 51 height 17
